Goal: Use online tool/utility: Utilize a website feature to perform a specific function

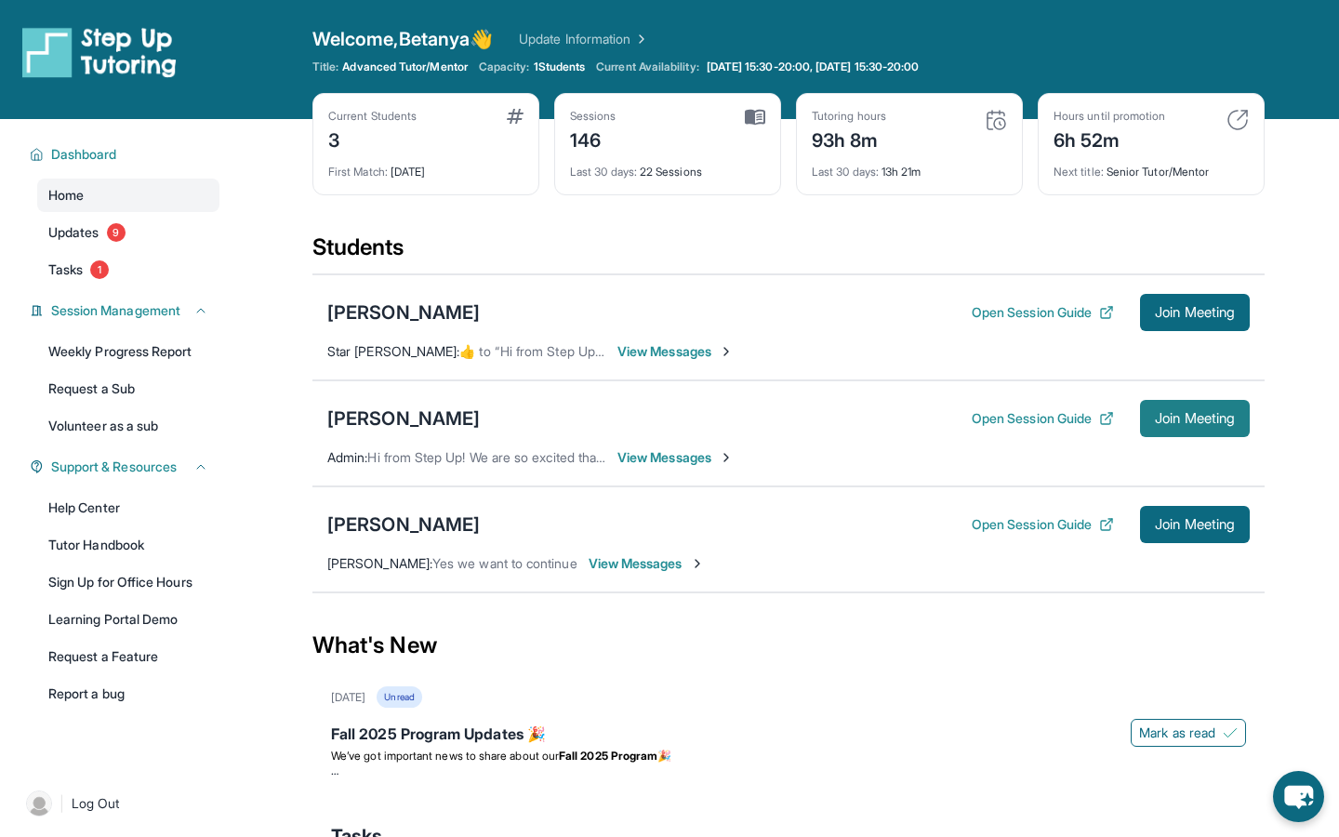
click at [1167, 417] on span "Join Meeting" at bounding box center [1195, 418] width 80 height 11
click at [1167, 534] on button "Join Meeting" at bounding box center [1195, 524] width 110 height 37
